Goal: Task Accomplishment & Management: Manage account settings

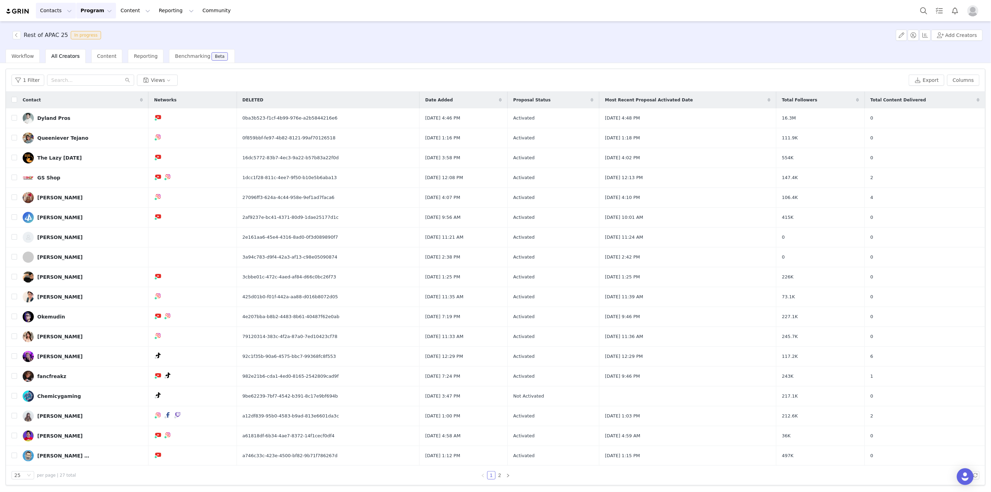
click at [48, 11] on button "Contacts Contacts" at bounding box center [56, 11] width 40 height 16
click at [79, 12] on button "Program Program" at bounding box center [96, 11] width 40 height 16
click at [89, 32] on p "Activations" at bounding box center [91, 30] width 27 height 7
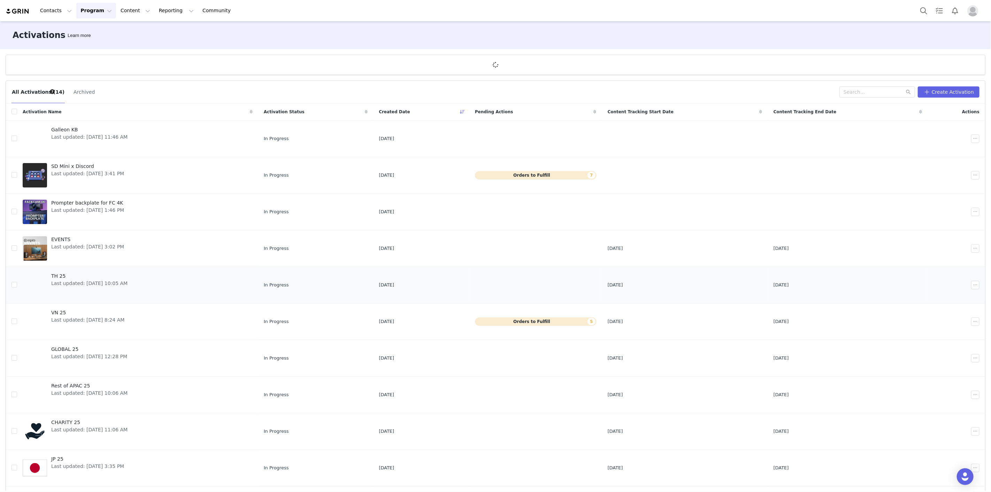
click at [132, 279] on div "TH 25 Last updated: [DATE] 10:05 AM" at bounding box center [89, 285] width 85 height 28
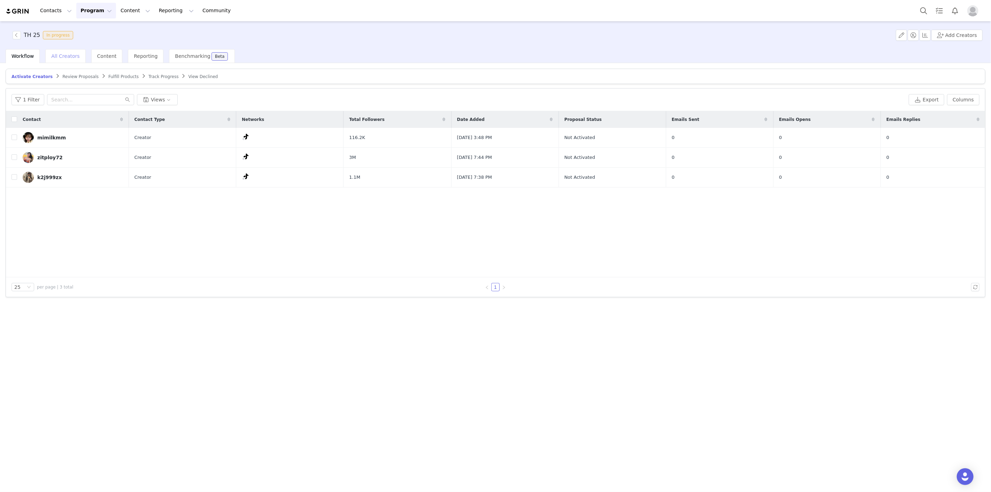
click at [60, 61] on div "All Creators" at bounding box center [65, 56] width 40 height 14
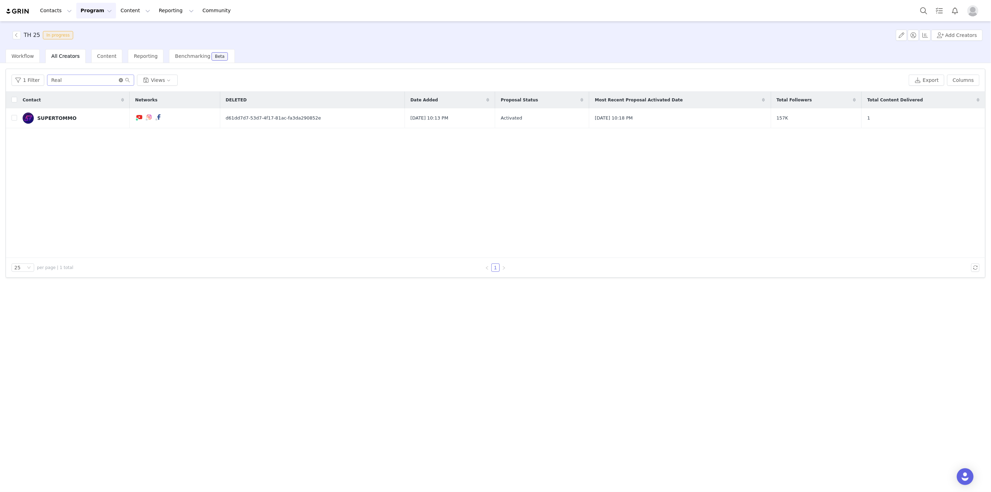
click at [119, 78] on icon "icon: close-circle" at bounding box center [121, 80] width 4 height 4
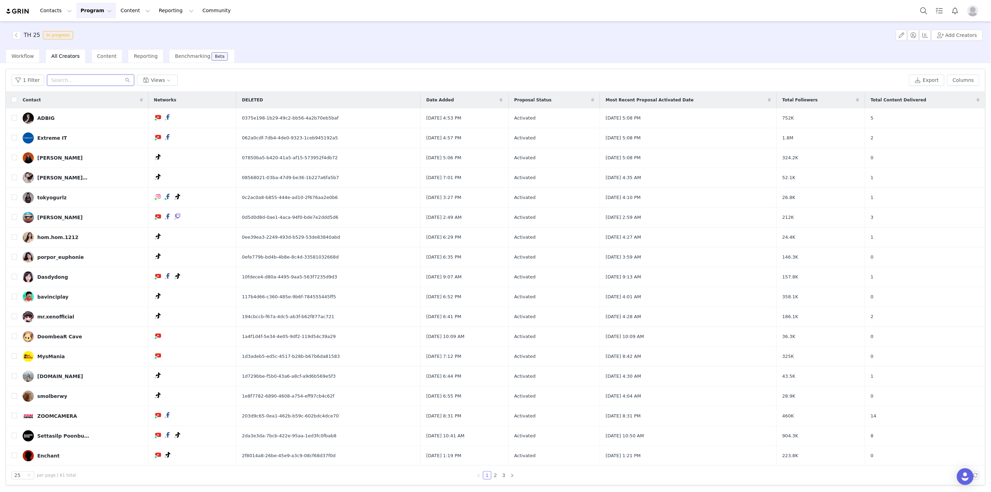
click at [67, 79] on input "text" at bounding box center [90, 80] width 87 height 11
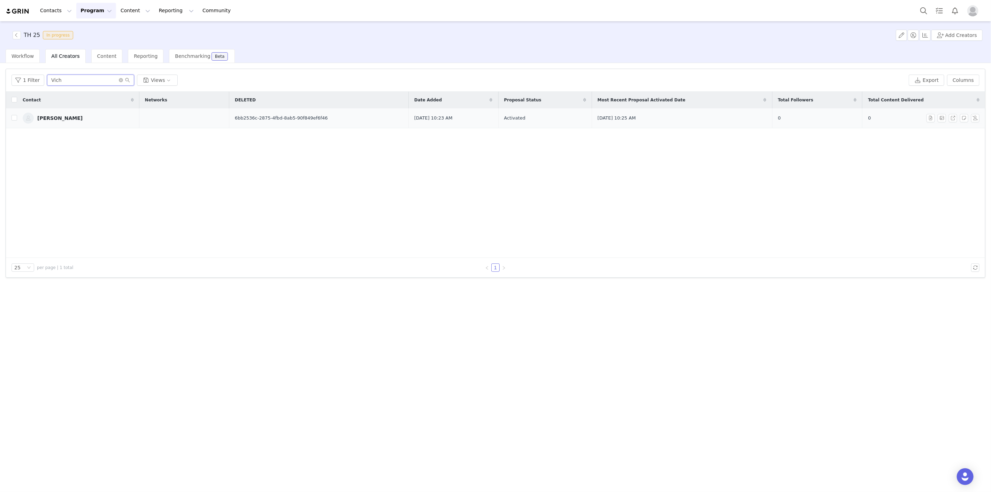
type input "Vich"
click at [71, 115] on div "[PERSON_NAME]" at bounding box center [59, 118] width 45 height 6
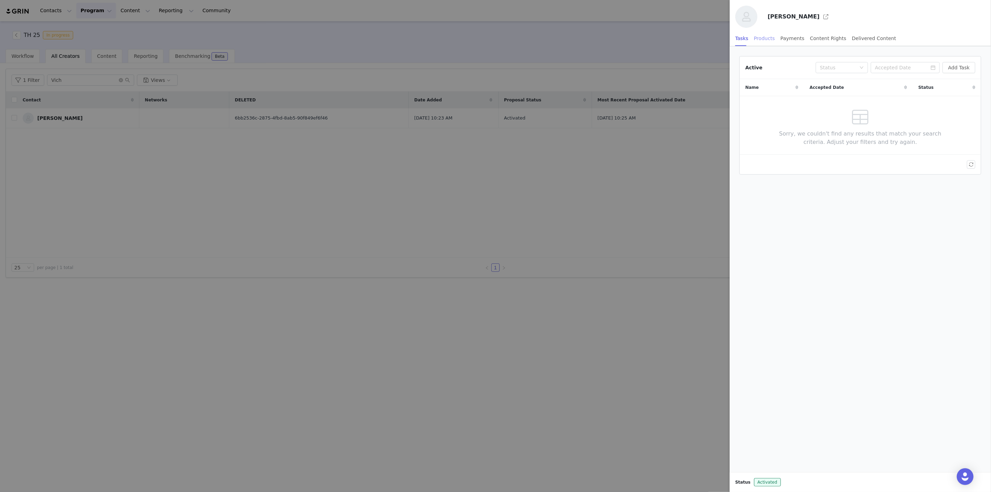
click at [764, 38] on div "Products" at bounding box center [764, 39] width 21 height 16
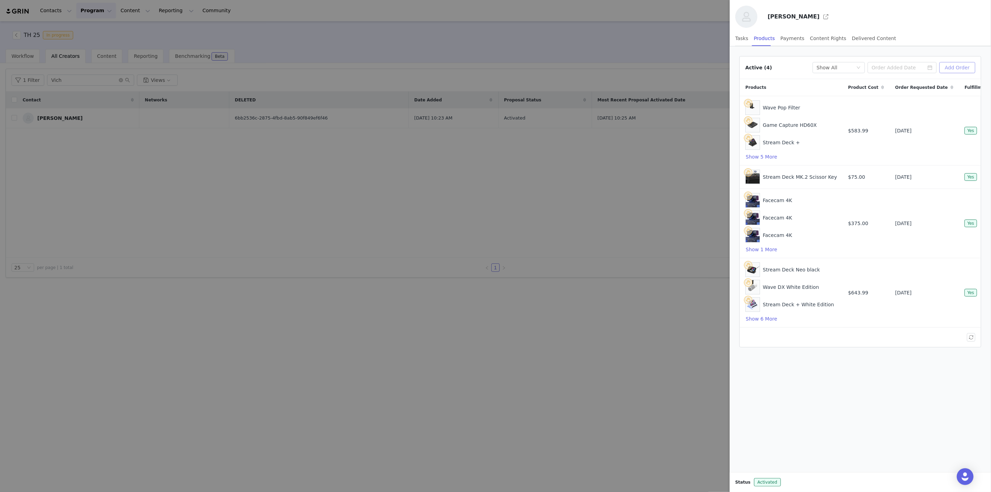
click at [962, 71] on button "Add Order" at bounding box center [958, 67] width 36 height 11
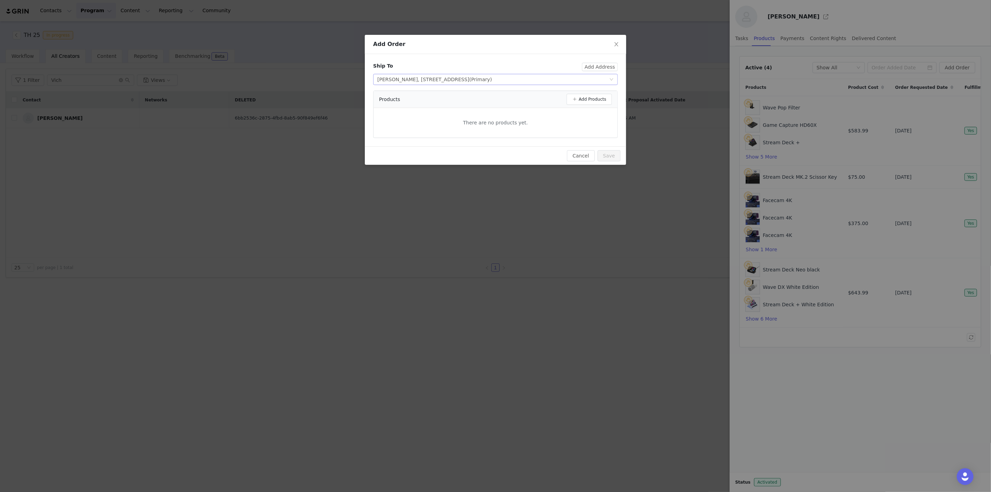
click at [492, 79] on span "(Primary)" at bounding box center [481, 80] width 23 height 6
click at [227, 192] on div "Add Order Ship To Add Address Select shipping address [STREET_ADDRESS] (Primary…" at bounding box center [495, 246] width 991 height 492
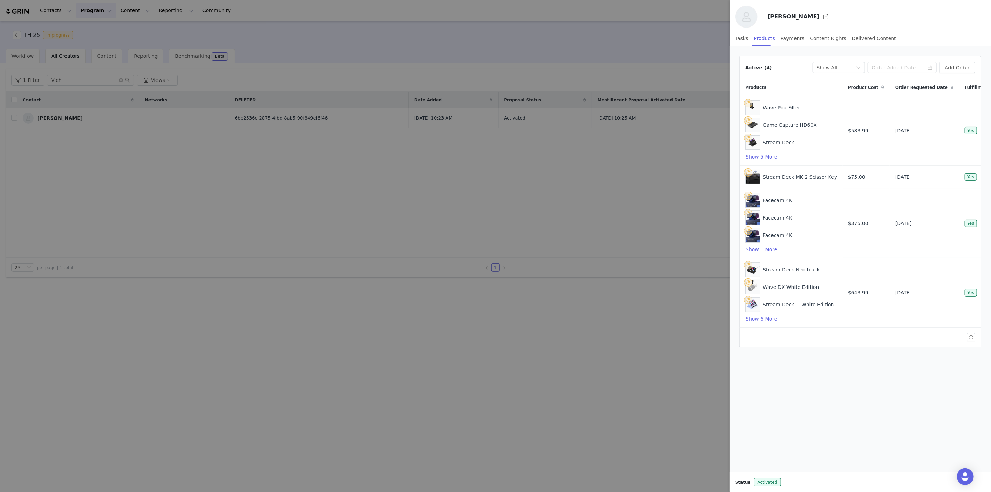
click at [334, 50] on div at bounding box center [495, 246] width 991 height 492
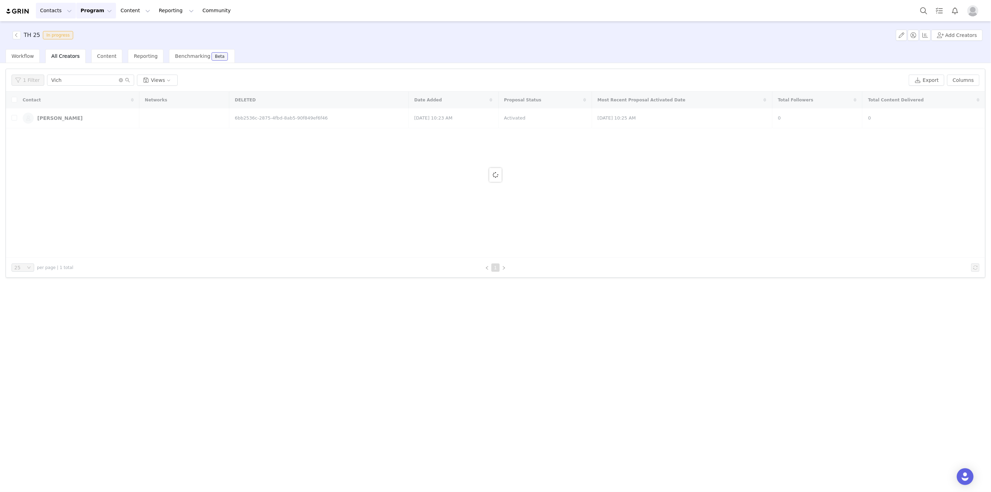
click at [58, 10] on button "Contacts Contacts" at bounding box center [56, 11] width 40 height 16
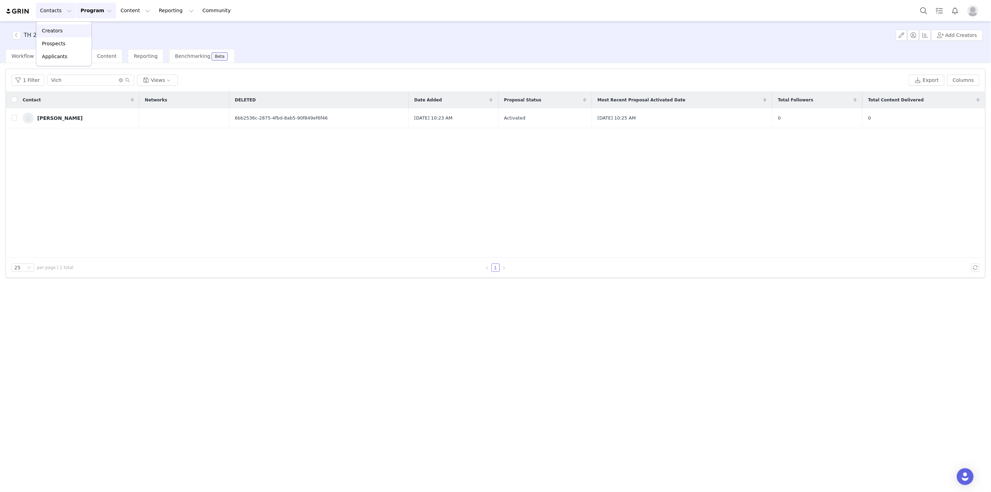
click at [50, 30] on p "Creators" at bounding box center [52, 30] width 21 height 7
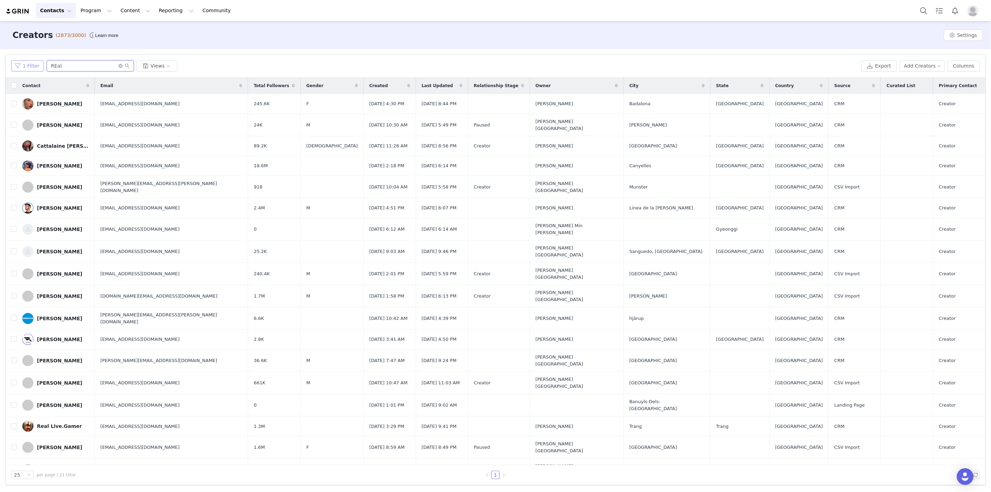
drag, startPoint x: 74, startPoint y: 63, endPoint x: 21, endPoint y: 65, distance: 52.7
click at [21, 65] on div "1 Filter REal Views" at bounding box center [435, 65] width 848 height 11
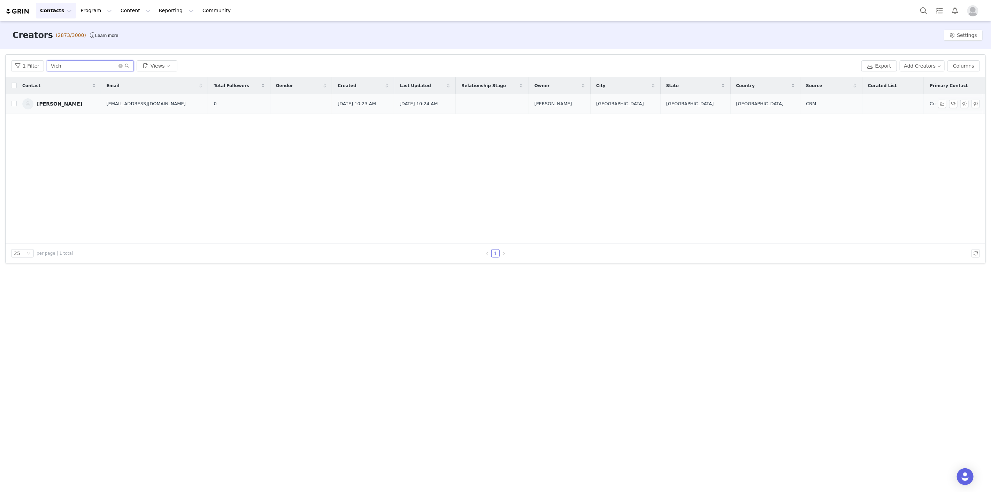
type input "Vich"
click at [63, 109] on link "[PERSON_NAME]" at bounding box center [58, 103] width 73 height 11
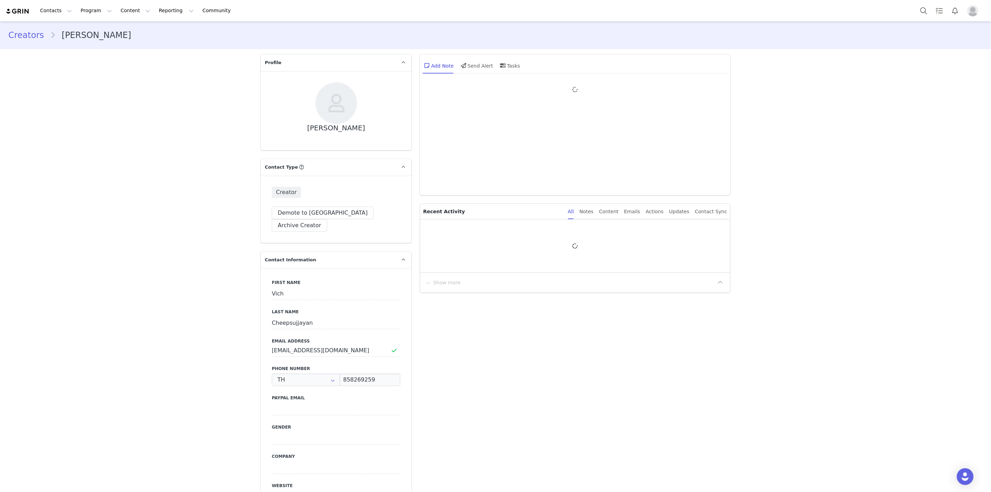
type input "+66 ([GEOGRAPHIC_DATA])"
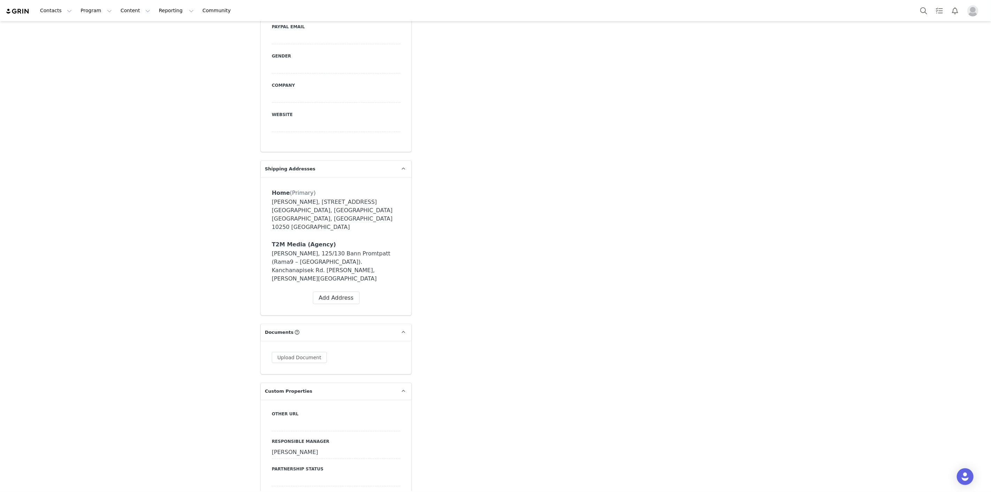
scroll to position [387, 0]
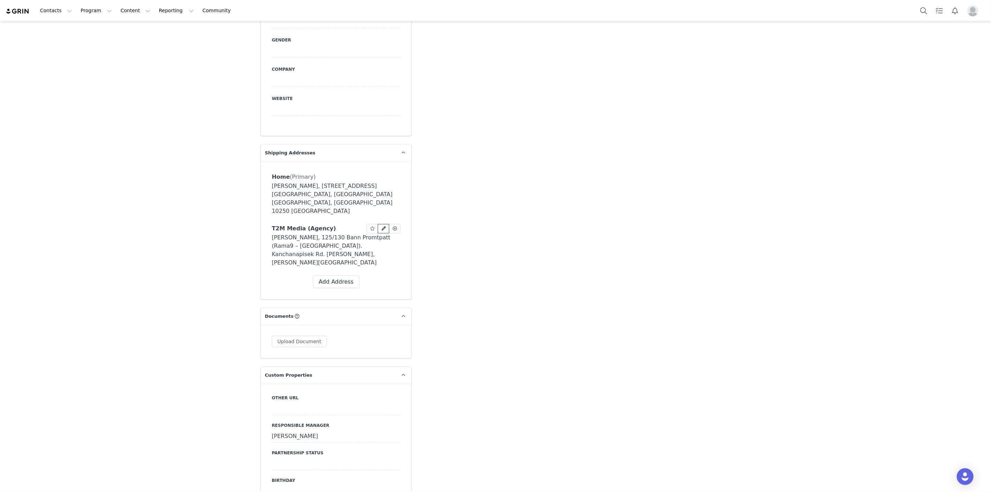
click at [382, 227] on icon at bounding box center [384, 229] width 4 height 4
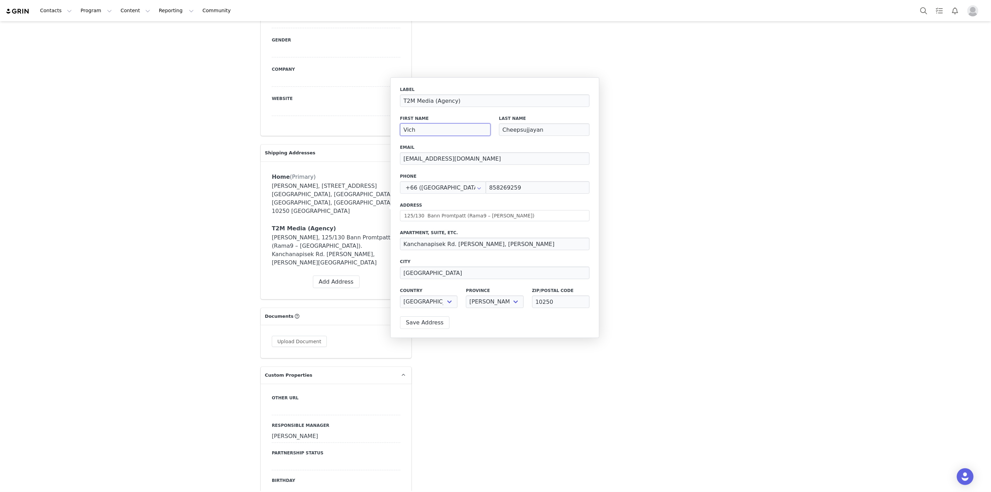
drag, startPoint x: 435, startPoint y: 132, endPoint x: 378, endPoint y: 131, distance: 57.2
click at [378, 131] on body "Contacts Contacts Creators Prospects Applicants Program Program Activations Cam…" at bounding box center [495, 246] width 991 height 492
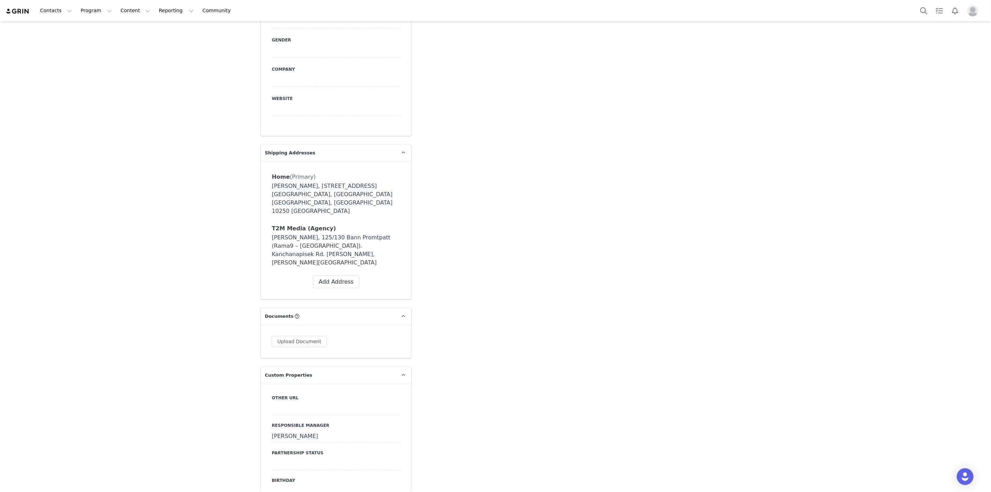
drag, startPoint x: 268, startPoint y: 214, endPoint x: 274, endPoint y: 217, distance: 6.1
click at [268, 214] on div "Home (Primary) Label Home First Name Vich Last Name Cheepsujjayan Email [EMAIL_…" at bounding box center [336, 230] width 151 height 138
click at [382, 227] on icon at bounding box center [384, 229] width 4 height 4
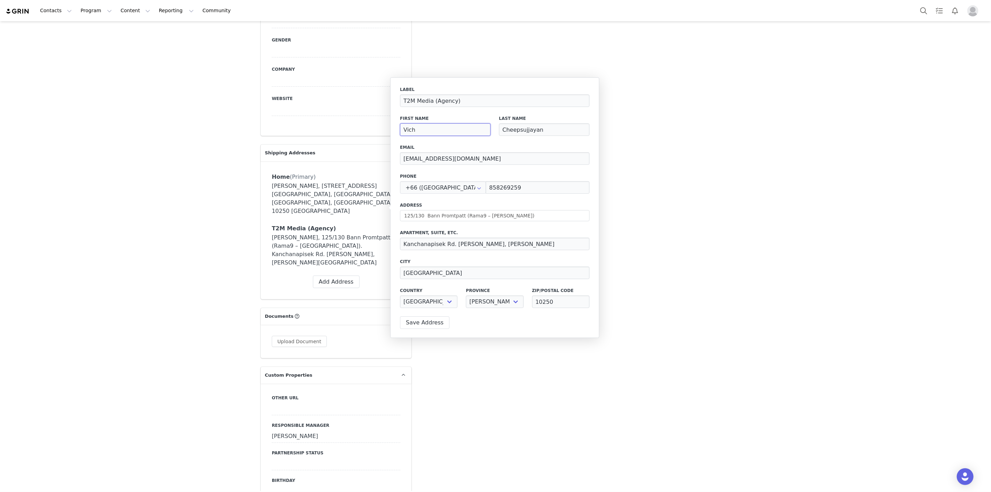
drag, startPoint x: 438, startPoint y: 131, endPoint x: 403, endPoint y: 129, distance: 34.6
click at [403, 129] on input "Vich" at bounding box center [445, 129] width 91 height 13
paste input "SURASAK CHEEWINRATIPORN"
drag, startPoint x: 478, startPoint y: 129, endPoint x: 429, endPoint y: 131, distance: 48.5
click at [429, 131] on input "SURASAK CHEEWINRATIPORN" at bounding box center [445, 129] width 91 height 13
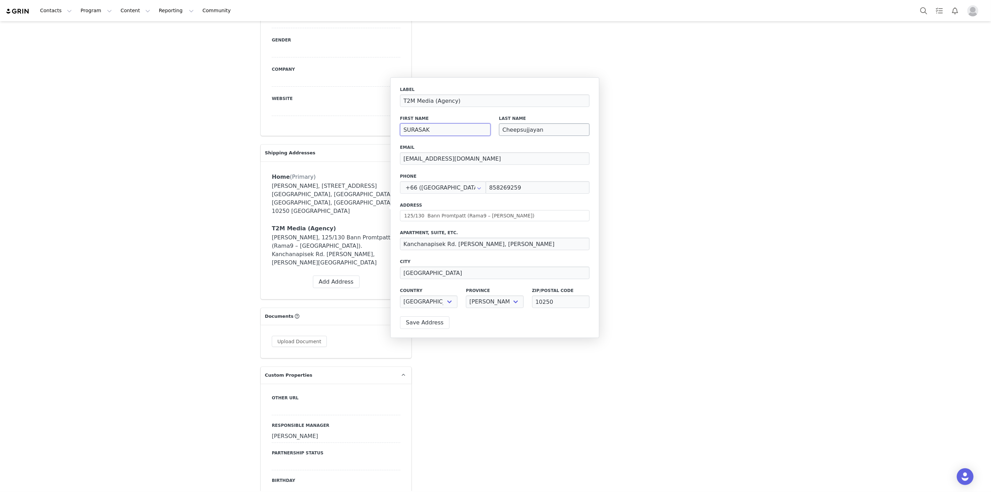
type input "SURASAK"
drag, startPoint x: 553, startPoint y: 130, endPoint x: 495, endPoint y: 131, distance: 57.5
click at [495, 131] on div "Last Name Cheepsujjayan" at bounding box center [544, 125] width 99 height 29
paste input "HEEWINRATIPORN"
type input "CHEEWINRATIPORN"
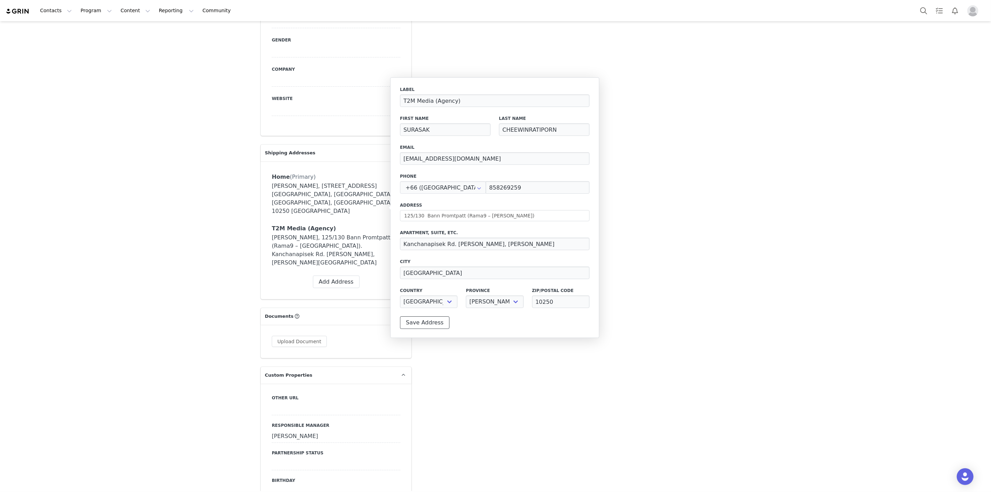
click at [424, 320] on button "Save Address" at bounding box center [425, 323] width 50 height 13
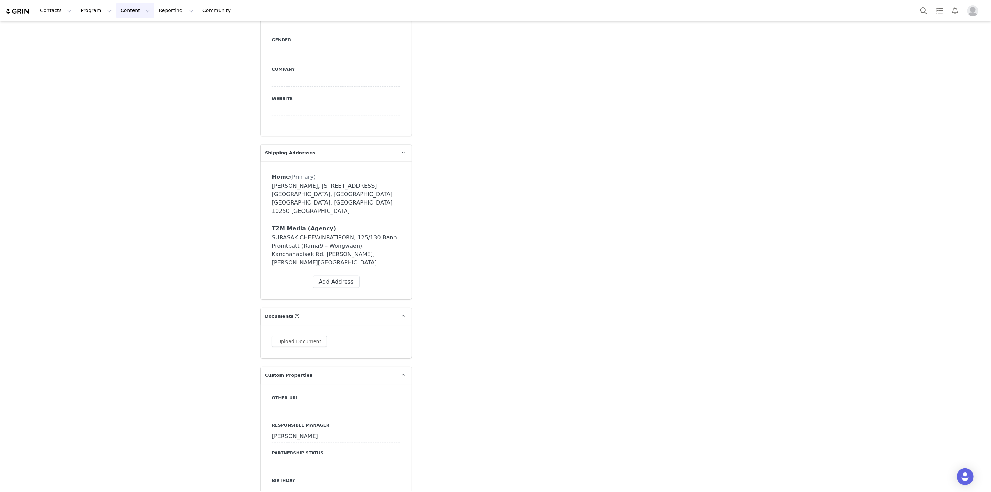
click at [119, 12] on button "Content Content" at bounding box center [135, 11] width 38 height 16
click at [76, 6] on button "Program Program" at bounding box center [96, 11] width 40 height 16
click at [58, 7] on button "Contacts Contacts" at bounding box center [56, 11] width 40 height 16
click at [94, 10] on button "Program Program" at bounding box center [96, 11] width 40 height 16
click at [88, 28] on p "Activations" at bounding box center [91, 30] width 27 height 7
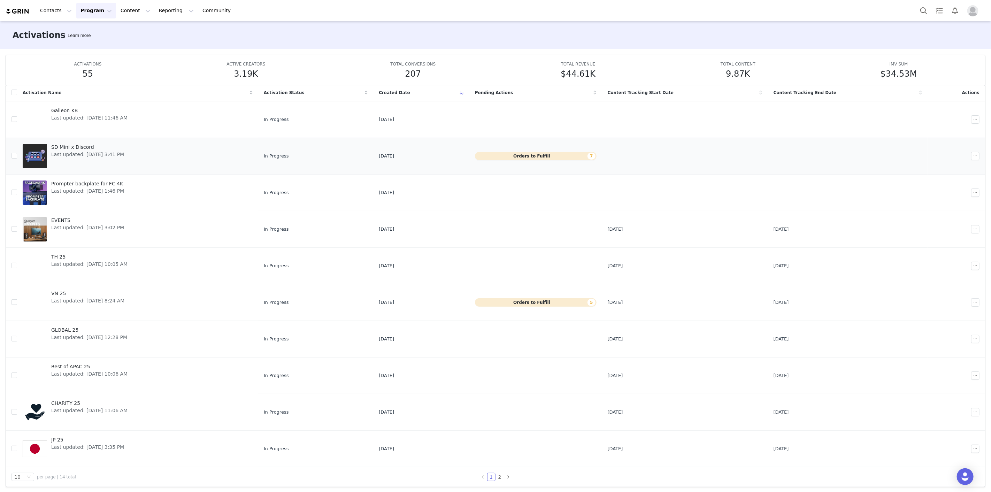
scroll to position [32, 0]
click at [89, 253] on span "TH 25" at bounding box center [89, 255] width 76 height 7
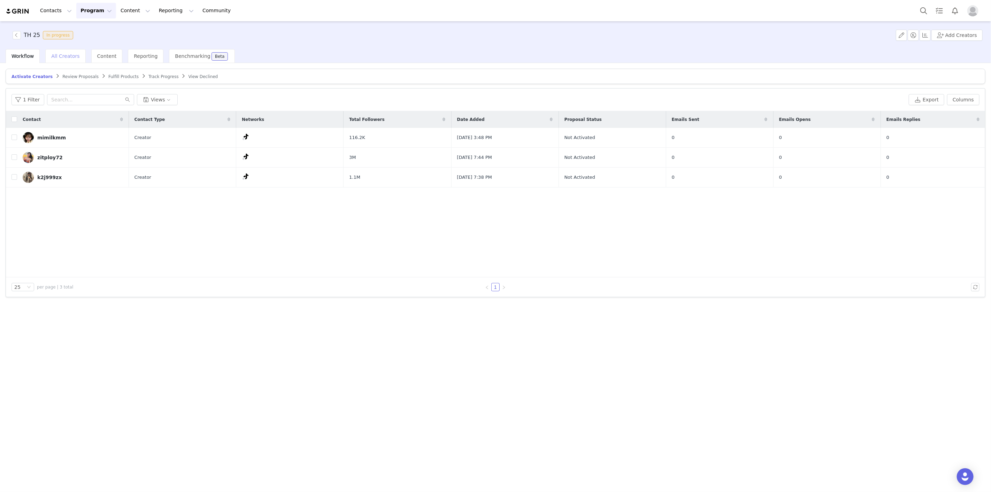
click at [79, 57] on div "All Creators" at bounding box center [65, 56] width 40 height 14
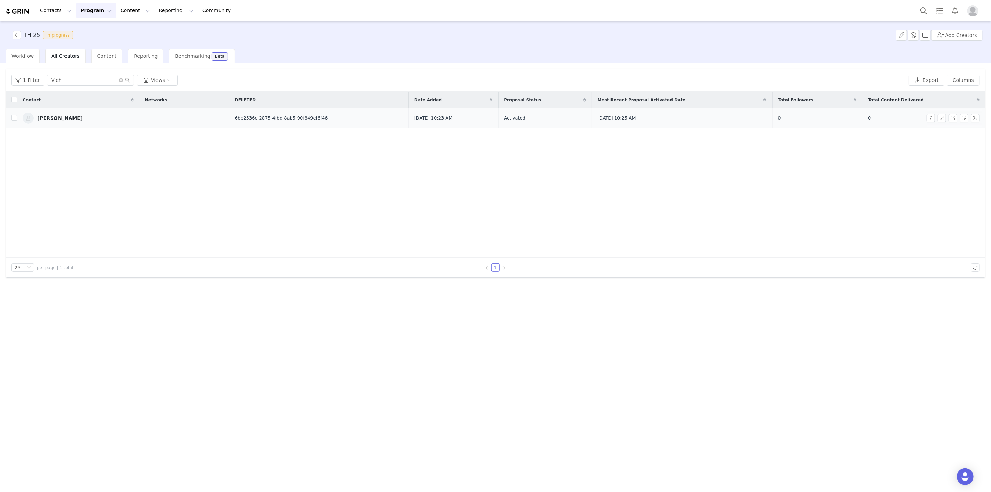
click at [71, 120] on div "[PERSON_NAME]" at bounding box center [59, 118] width 45 height 6
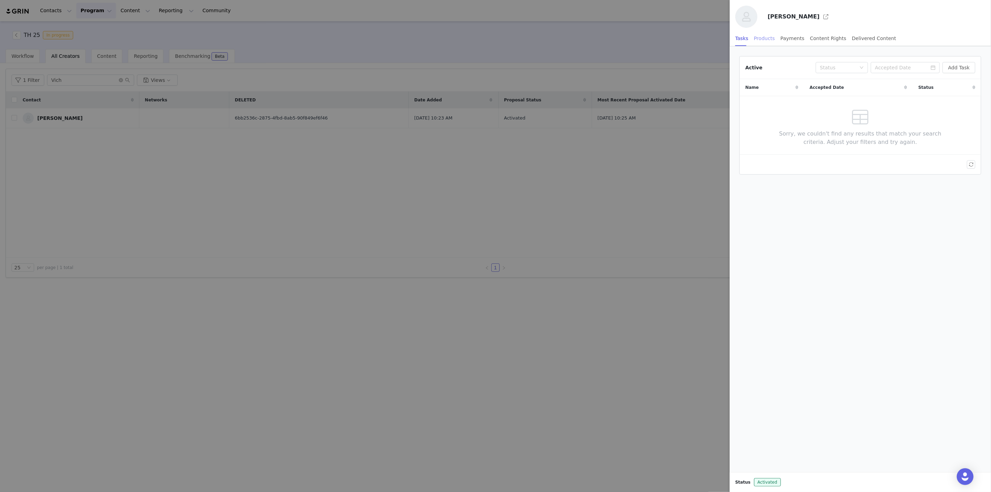
click at [764, 36] on div "Products" at bounding box center [764, 39] width 21 height 16
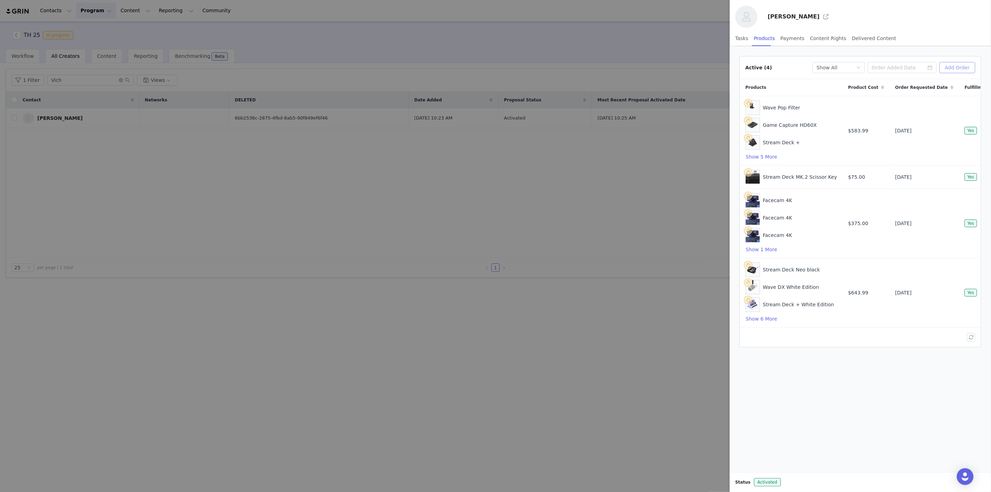
click at [964, 69] on button "Add Order" at bounding box center [958, 67] width 36 height 11
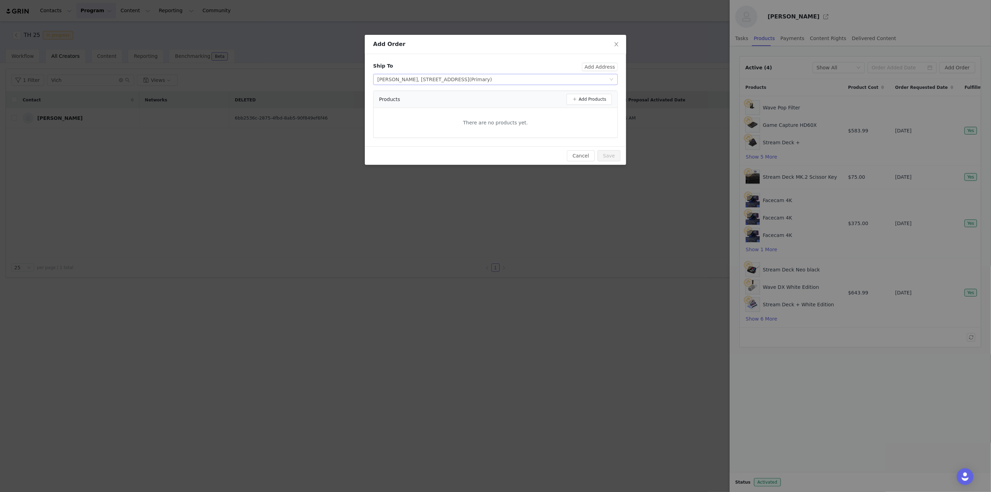
click at [492, 82] on div "[PERSON_NAME], [STREET_ADDRESS] (Primary)" at bounding box center [435, 79] width 115 height 10
click at [449, 100] on li "SURASAK CHEEWINRATIPORN, 125/130 Bann Promtpatt (Rama9 – [GEOGRAPHIC_DATA]), [G…" at bounding box center [495, 104] width 245 height 11
click at [583, 99] on button "Add Products" at bounding box center [589, 99] width 45 height 11
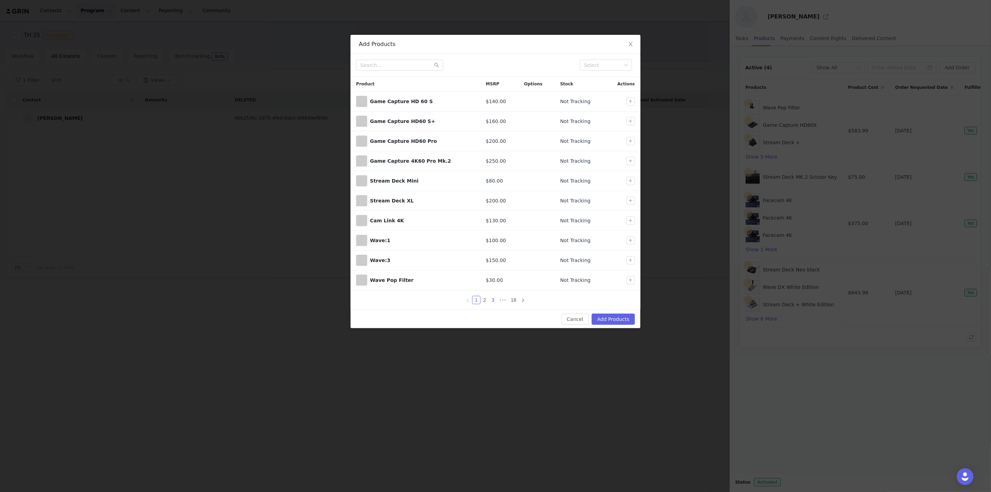
click at [0, 189] on div "Add Products Select Product MSRP Options Stock Actions Game Capture HD 60 S $14…" at bounding box center [495, 246] width 991 height 492
click at [379, 61] on input "text" at bounding box center [399, 65] width 87 height 11
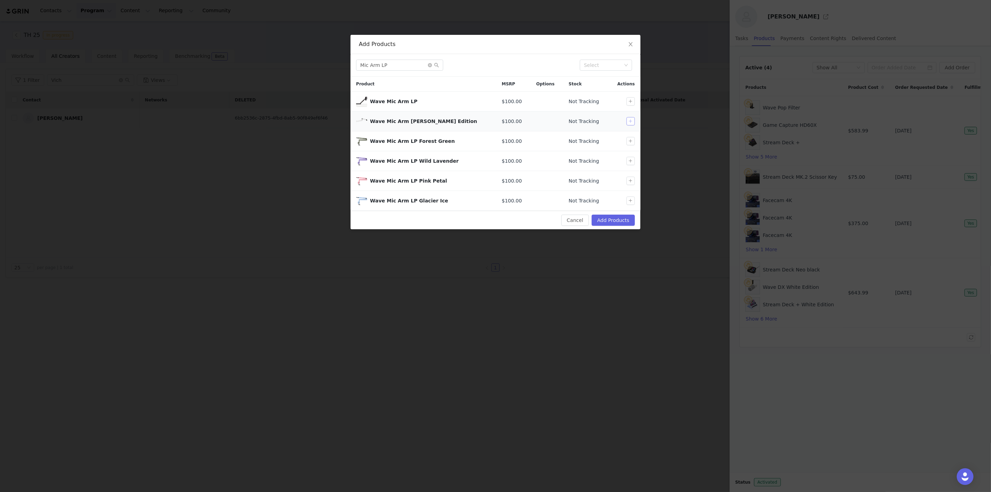
click at [633, 124] on button "button" at bounding box center [631, 121] width 8 height 8
drag, startPoint x: 386, startPoint y: 64, endPoint x: 327, endPoint y: 64, distance: 58.6
click at [329, 61] on div "Add Products Mic Arm LP Select Product MSRP Options Stock Actions Wave Mic Arm …" at bounding box center [495, 246] width 991 height 492
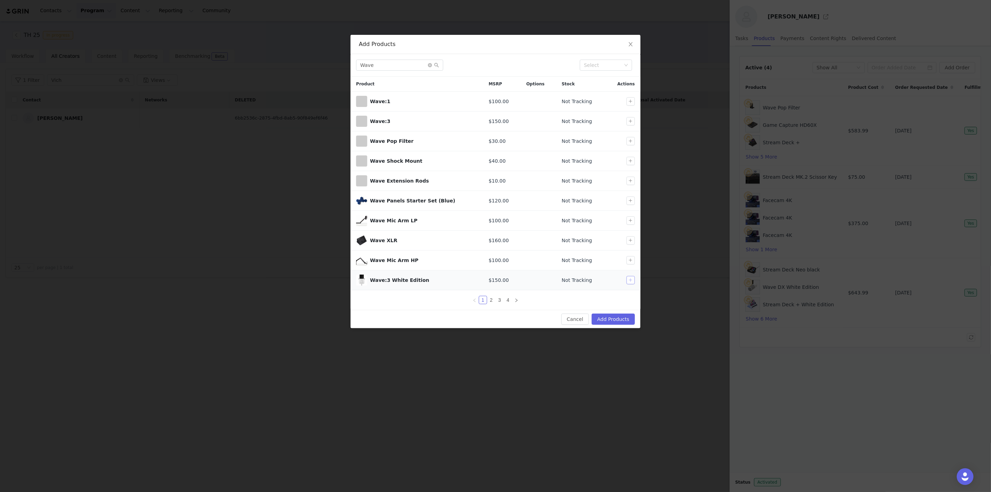
click at [632, 284] on button "button" at bounding box center [631, 280] width 8 height 8
drag, startPoint x: 382, startPoint y: 70, endPoint x: 321, endPoint y: 69, distance: 61.0
click at [321, 69] on div "Add Products Wave Select Product MSRP Options Stock Actions Wave:1 $100.00 Not …" at bounding box center [495, 246] width 991 height 492
type input "D"
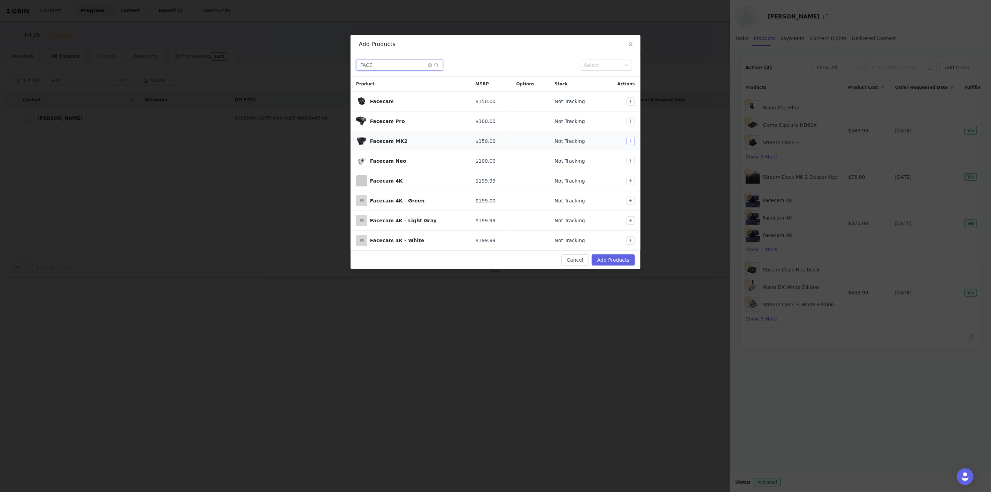
type input "FACE"
click at [629, 142] on button "button" at bounding box center [631, 141] width 8 height 8
click at [612, 264] on button "Add Products" at bounding box center [613, 259] width 43 height 11
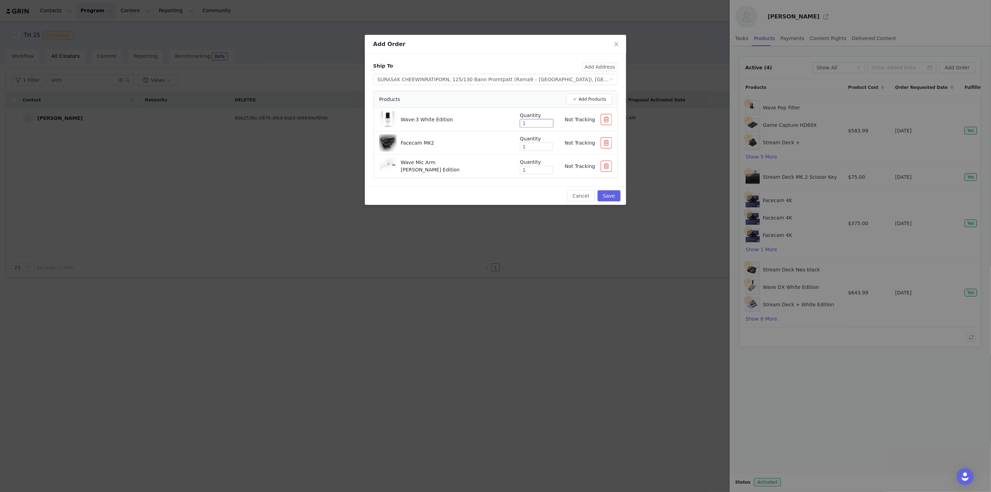
drag, startPoint x: 529, startPoint y: 125, endPoint x: 508, endPoint y: 122, distance: 21.8
click at [508, 122] on div "Wave:3 White Edition Quantity 1 Not Tracking" at bounding box center [495, 119] width 233 height 17
type input "7"
drag, startPoint x: 538, startPoint y: 142, endPoint x: 509, endPoint y: 141, distance: 29.3
click at [509, 141] on div "Quantity 1 Not Tracking" at bounding box center [560, 143] width 103 height 16
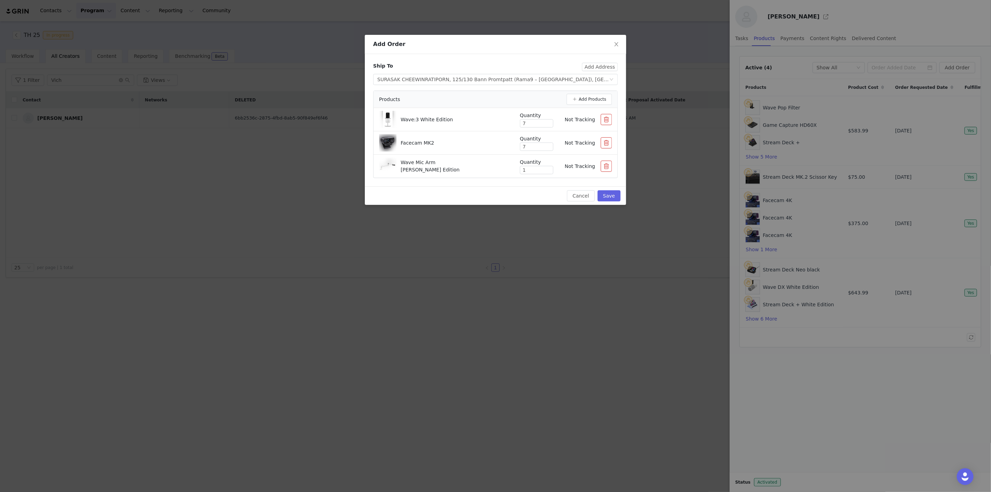
click at [499, 143] on div "Facecam MK2" at bounding box center [444, 142] width 130 height 17
drag, startPoint x: 528, startPoint y: 148, endPoint x: 504, endPoint y: 145, distance: 24.3
click at [504, 145] on div "Facecam MK2 Quantity 7 Not Tracking" at bounding box center [495, 142] width 233 height 17
type input "18"
click at [502, 149] on div "Facecam MK2" at bounding box center [444, 142] width 130 height 17
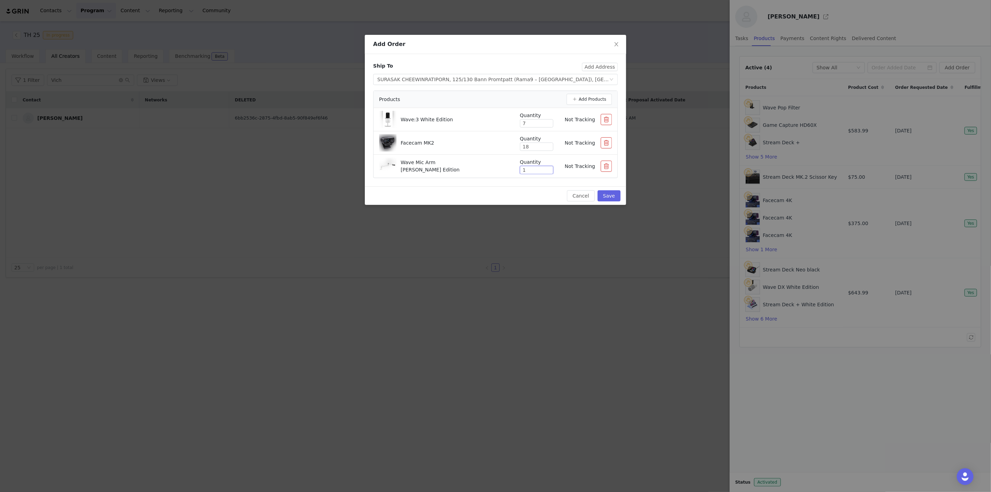
drag, startPoint x: 531, startPoint y: 170, endPoint x: 514, endPoint y: 169, distance: 16.7
click at [515, 169] on div "Quantity 1 Not Tracking" at bounding box center [564, 167] width 98 height 16
type input "7"
click at [501, 180] on div "Ship To Add Address Select shipping address [STREET_ADDRESS] Products Add Produ…" at bounding box center [495, 120] width 261 height 132
click at [610, 79] on icon "icon: down" at bounding box center [612, 79] width 4 height 4
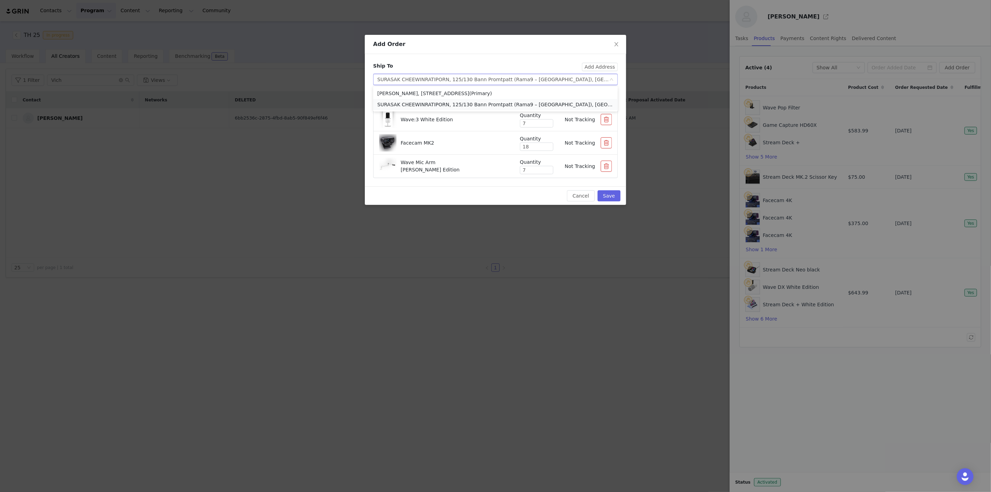
click at [479, 107] on li "SURASAK CHEEWINRATIPORN, 125/130 Bann Promtpatt (Rama9 – [GEOGRAPHIC_DATA]), [G…" at bounding box center [495, 104] width 245 height 11
click at [607, 198] on button "Save" at bounding box center [609, 195] width 23 height 11
